Goal: Find specific page/section: Find specific page/section

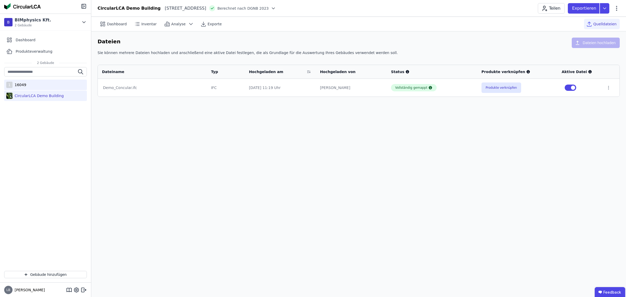
click at [34, 88] on div "1 16049" at bounding box center [45, 85] width 83 height 10
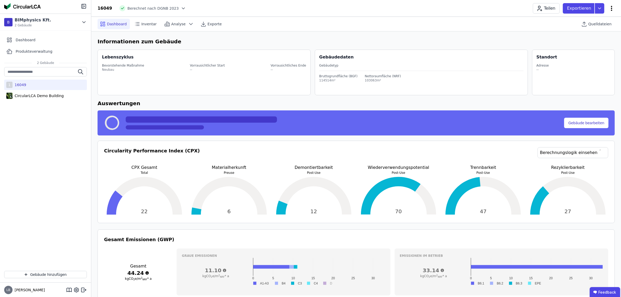
click at [611, 8] on icon at bounding box center [612, 8] width 6 height 6
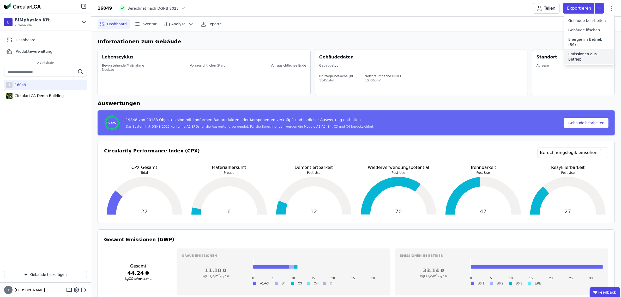
click at [593, 51] on span "Emissionen aus Betrieb" at bounding box center [589, 56] width 42 height 10
